Goal: Information Seeking & Learning: Learn about a topic

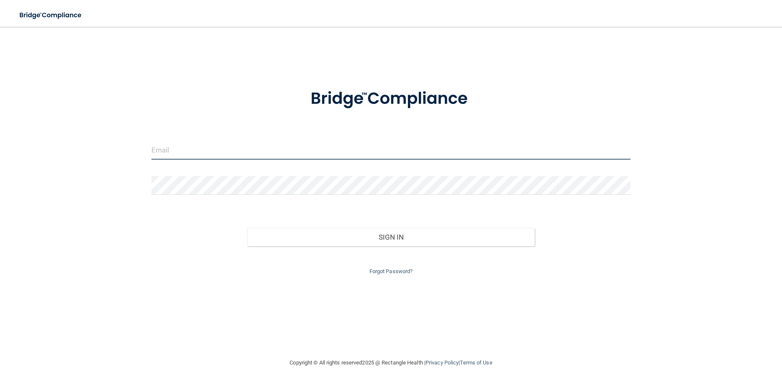
click at [192, 147] on input "email" at bounding box center [391, 150] width 479 height 19
type input "[EMAIL_ADDRESS][DOMAIN_NAME]"
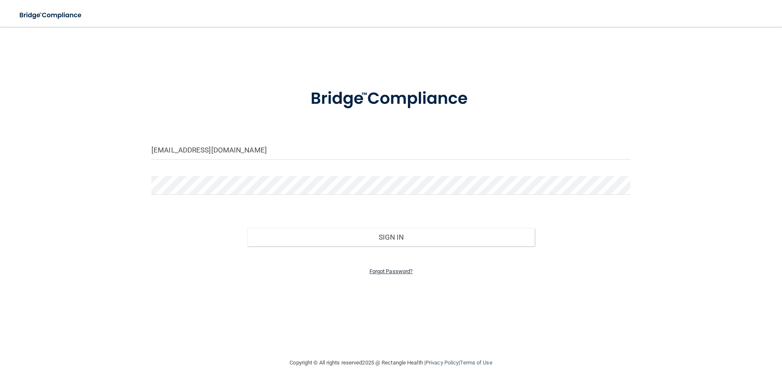
click at [391, 273] on link "Forgot Password?" at bounding box center [392, 271] width 44 height 6
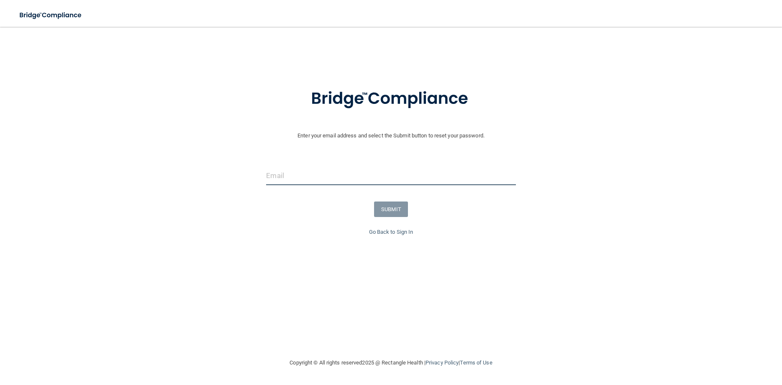
click at [332, 180] on input "email" at bounding box center [390, 175] width 249 height 19
type input "[EMAIL_ADDRESS][DOMAIN_NAME]"
click at [382, 210] on button "SUBMIT" at bounding box center [391, 208] width 34 height 15
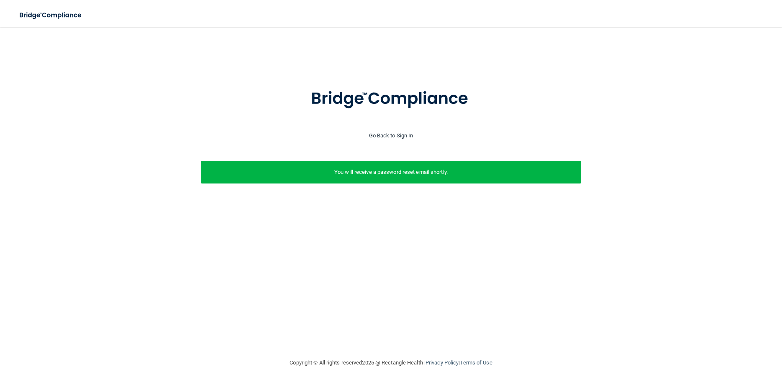
click at [401, 136] on link "Go Back to Sign In" at bounding box center [391, 135] width 44 height 6
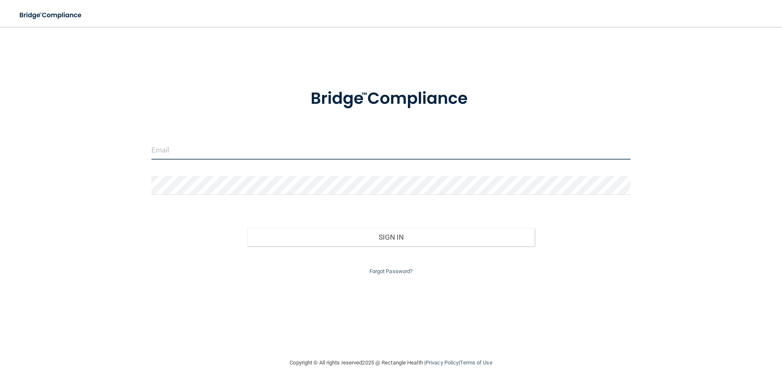
click at [205, 148] on input "email" at bounding box center [391, 150] width 479 height 19
type input "[EMAIL_ADDRESS][DOMAIN_NAME]"
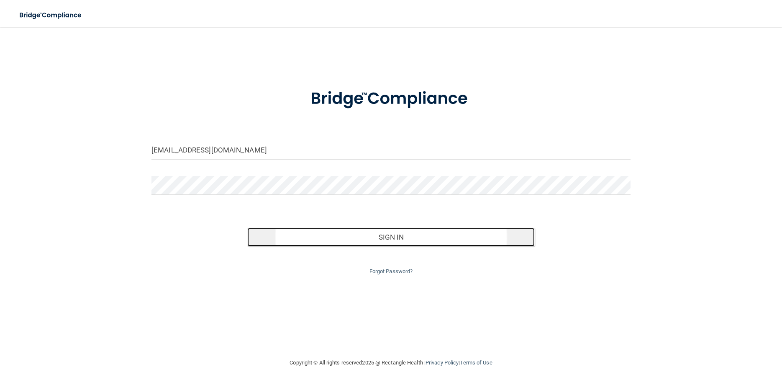
click at [378, 239] on button "Sign In" at bounding box center [391, 237] width 288 height 18
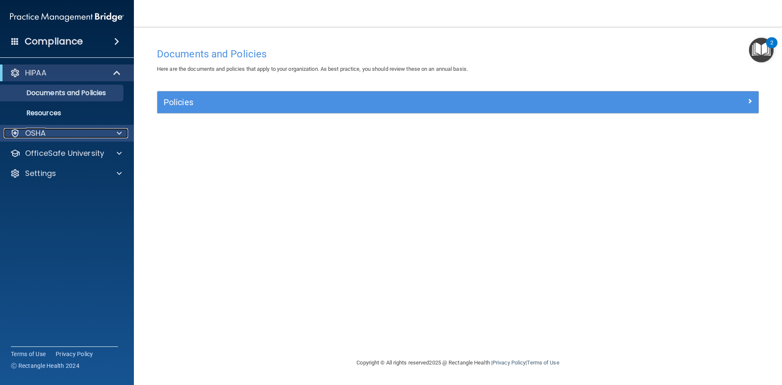
click at [121, 132] on span at bounding box center [119, 133] width 5 height 10
click at [123, 131] on div at bounding box center [118, 133] width 21 height 10
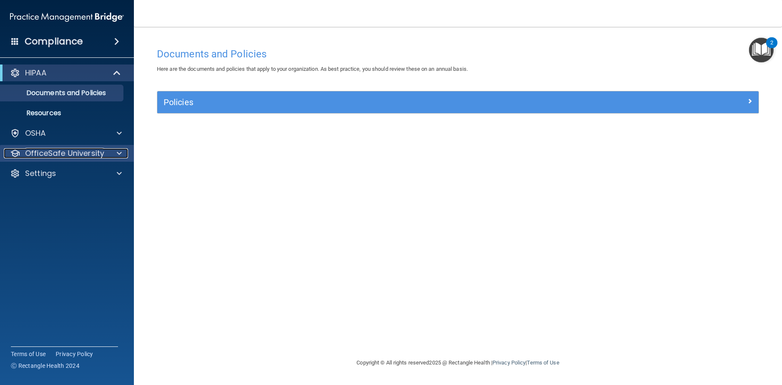
click at [119, 154] on span at bounding box center [119, 153] width 5 height 10
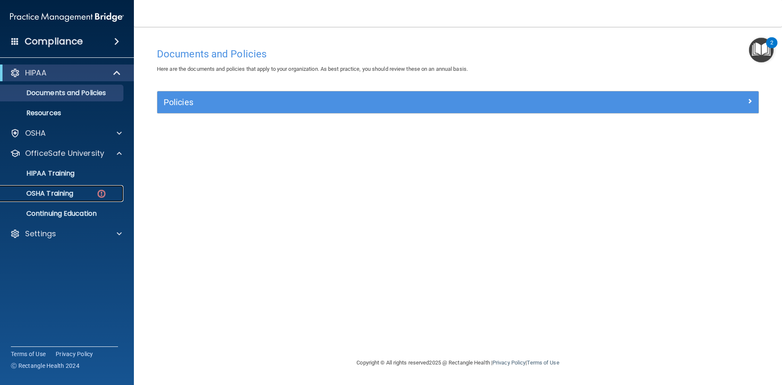
click at [99, 196] on img at bounding box center [101, 193] width 10 height 10
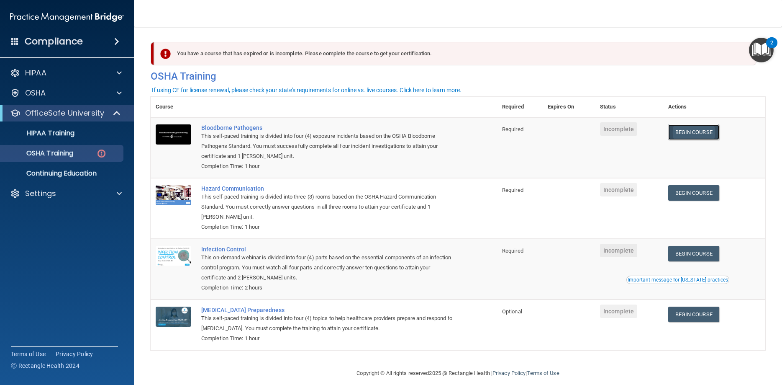
click at [696, 131] on link "Begin Course" at bounding box center [693, 131] width 51 height 15
click at [764, 53] on img "Open Resource Center, 2 new notifications" at bounding box center [761, 50] width 25 height 25
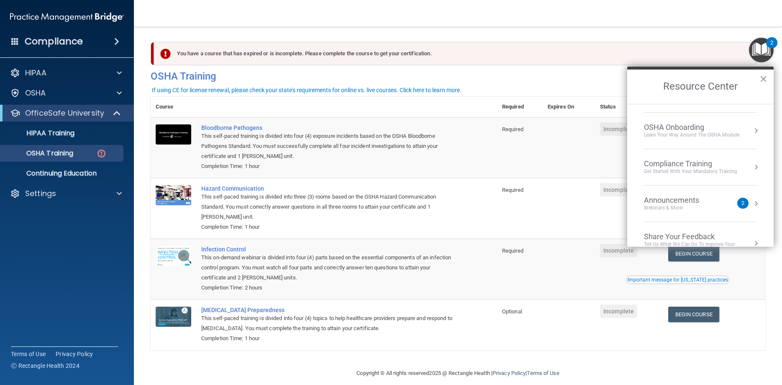
scroll to position [47, 0]
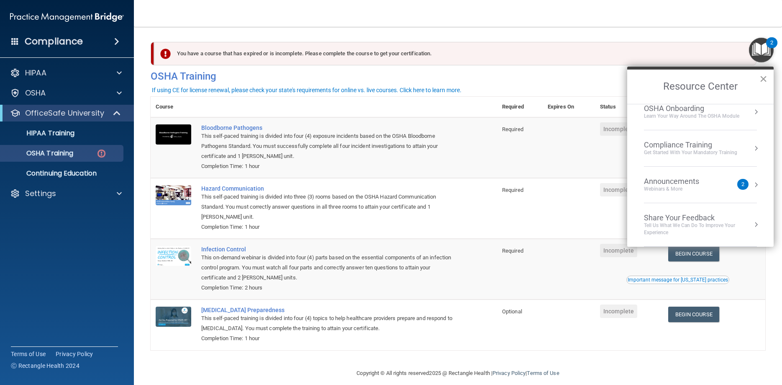
click at [766, 80] on button "×" at bounding box center [764, 78] width 8 height 13
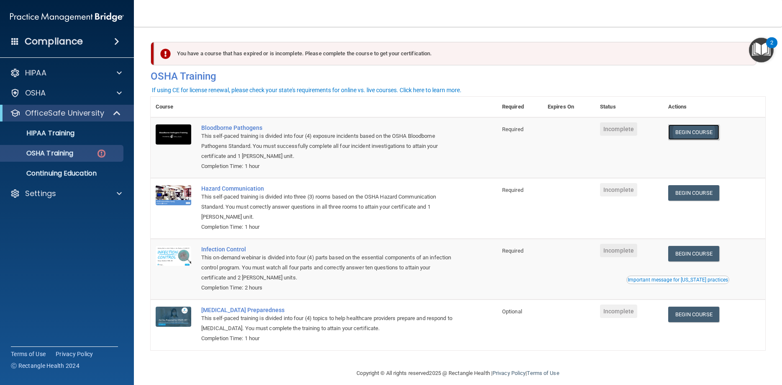
click at [693, 130] on link "Begin Course" at bounding box center [693, 131] width 51 height 15
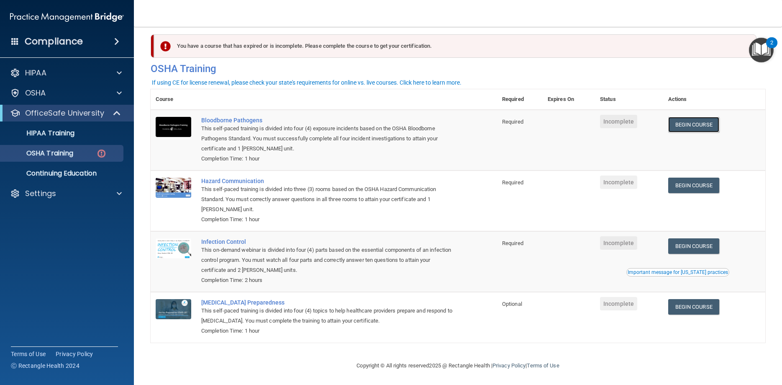
scroll to position [10, 0]
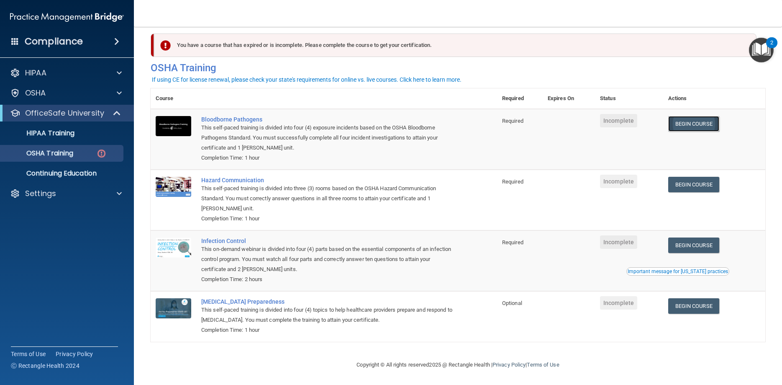
click at [696, 122] on link "Begin Course" at bounding box center [693, 123] width 51 height 15
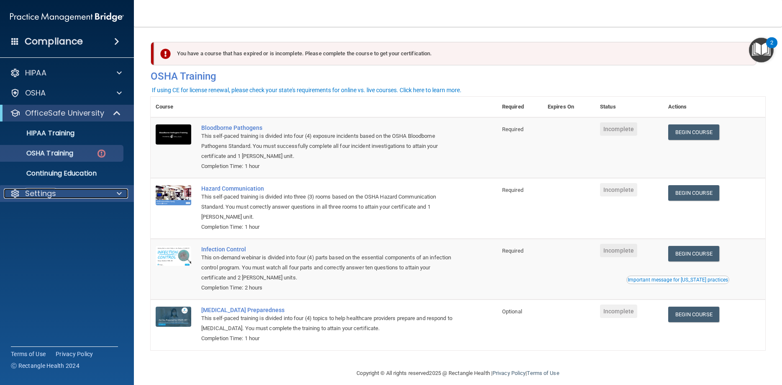
click at [96, 189] on div "Settings" at bounding box center [56, 193] width 104 height 10
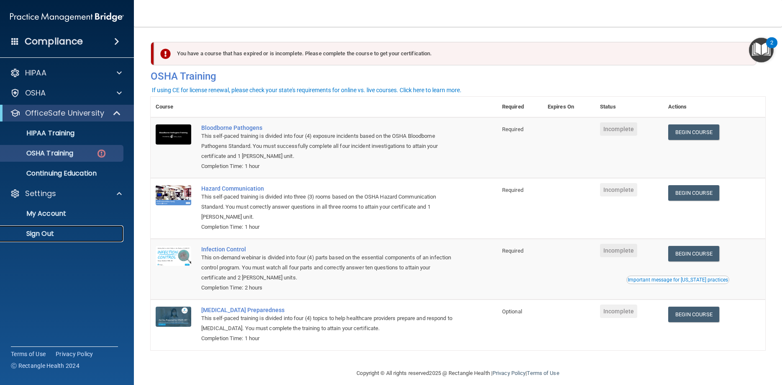
click at [50, 234] on p "Sign Out" at bounding box center [62, 233] width 114 height 8
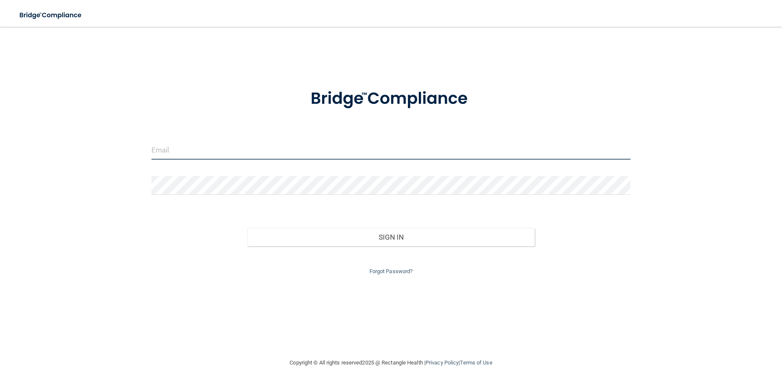
click at [333, 148] on input "email" at bounding box center [391, 150] width 479 height 19
type input "[EMAIL_ADDRESS][DOMAIN_NAME]"
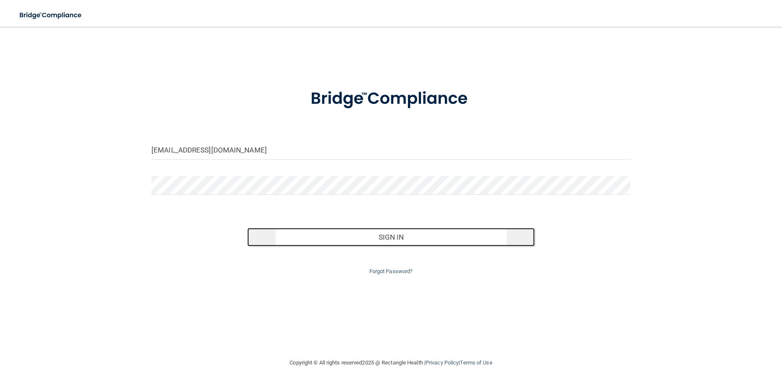
click at [444, 234] on button "Sign In" at bounding box center [391, 237] width 288 height 18
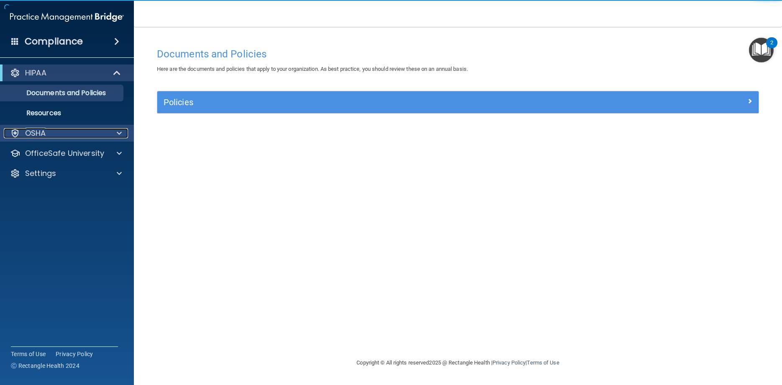
click at [118, 134] on span at bounding box center [119, 133] width 5 height 10
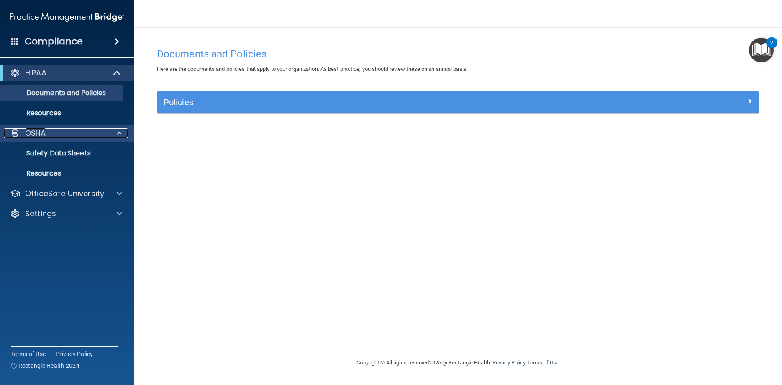
click at [118, 134] on span at bounding box center [119, 133] width 5 height 10
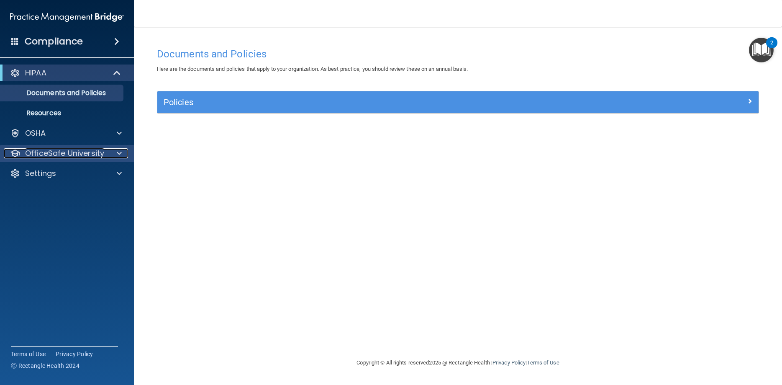
click at [119, 157] on span at bounding box center [119, 153] width 5 height 10
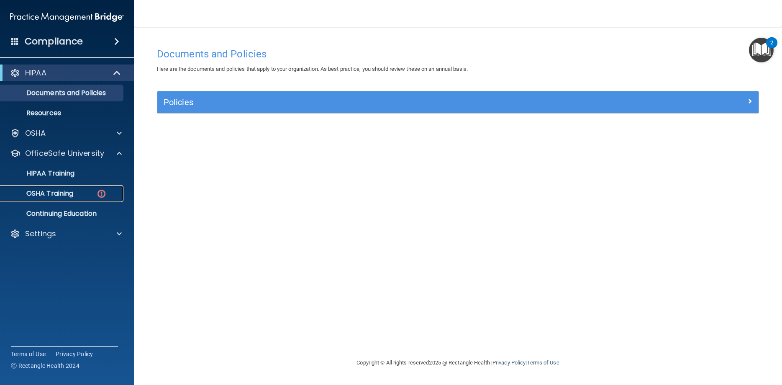
click at [59, 195] on p "OSHA Training" at bounding box center [39, 193] width 68 height 8
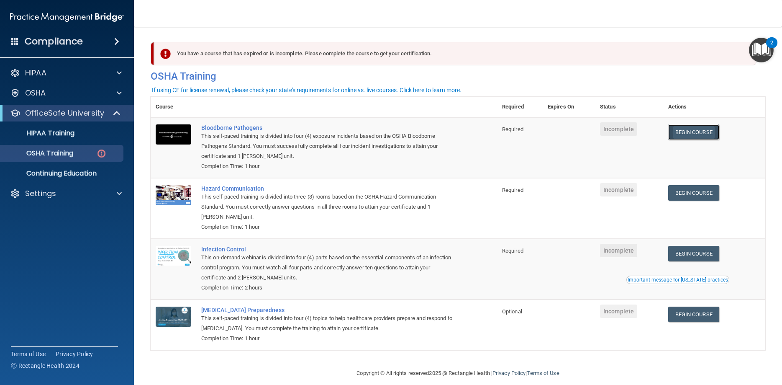
click at [697, 134] on link "Begin Course" at bounding box center [693, 131] width 51 height 15
click at [64, 193] on div "Settings" at bounding box center [56, 193] width 104 height 10
click at [57, 232] on p "Sign Out" at bounding box center [62, 233] width 114 height 8
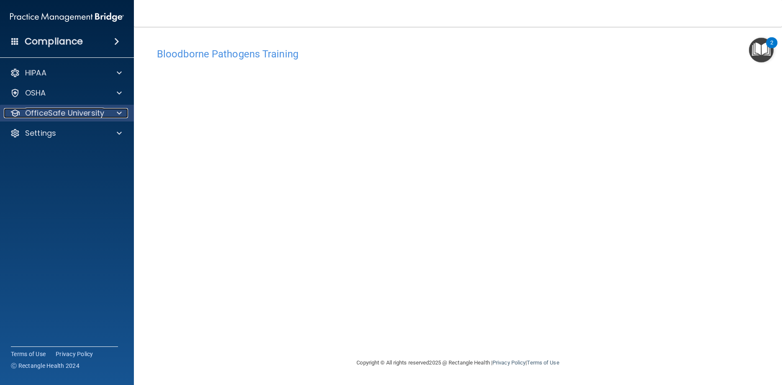
click at [118, 109] on span at bounding box center [119, 113] width 5 height 10
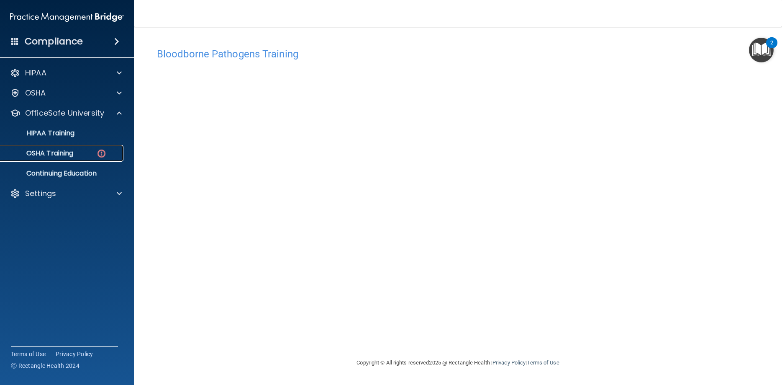
click at [93, 149] on div "OSHA Training" at bounding box center [62, 153] width 114 height 8
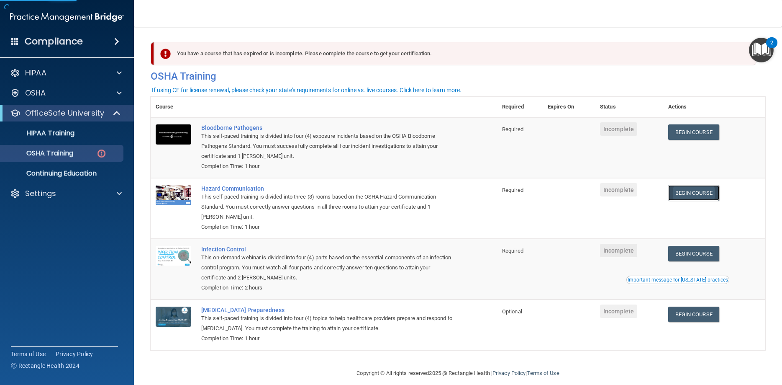
click at [712, 198] on link "Begin Course" at bounding box center [693, 192] width 51 height 15
click at [64, 198] on div "Settings" at bounding box center [56, 193] width 104 height 10
click at [57, 235] on p "Sign Out" at bounding box center [62, 233] width 114 height 8
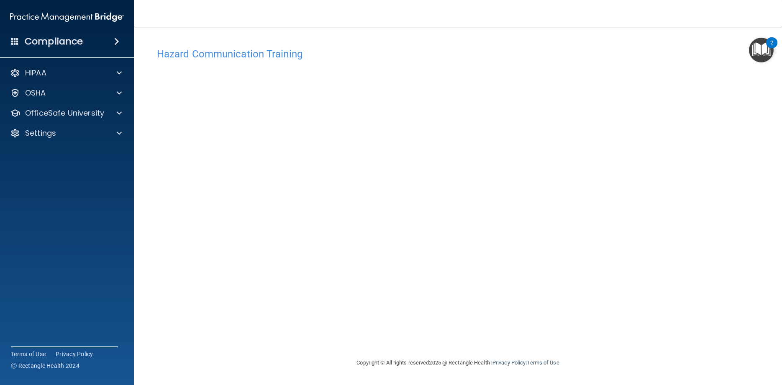
click at [755, 46] on img "Open Resource Center, 2 new notifications" at bounding box center [761, 50] width 25 height 25
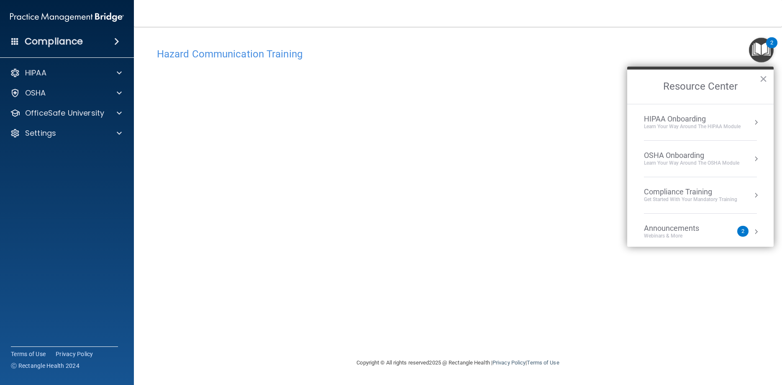
click at [696, 228] on div "Announcements" at bounding box center [680, 227] width 72 height 9
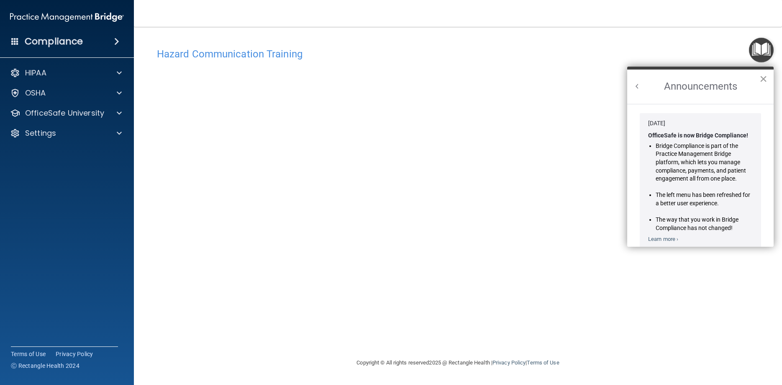
click at [762, 81] on button "×" at bounding box center [764, 78] width 8 height 13
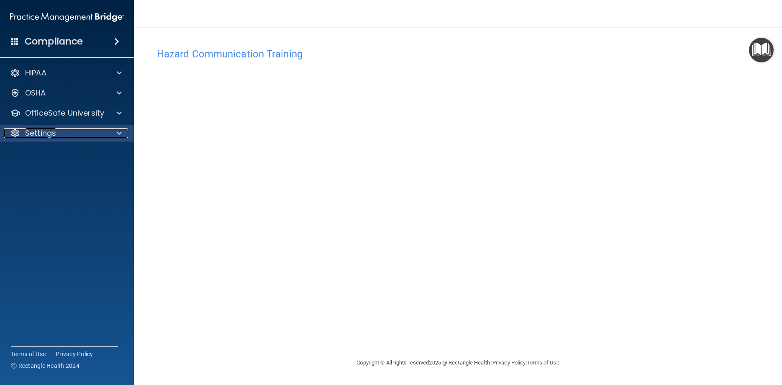
click at [120, 130] on span at bounding box center [119, 133] width 5 height 10
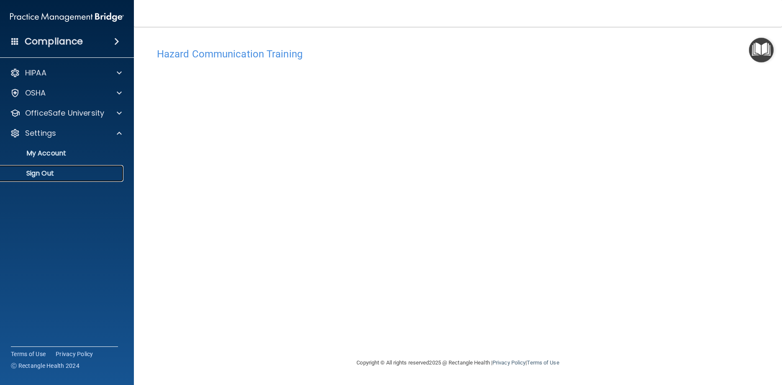
click at [63, 172] on p "Sign Out" at bounding box center [62, 173] width 114 height 8
